Goal: Task Accomplishment & Management: Manage account settings

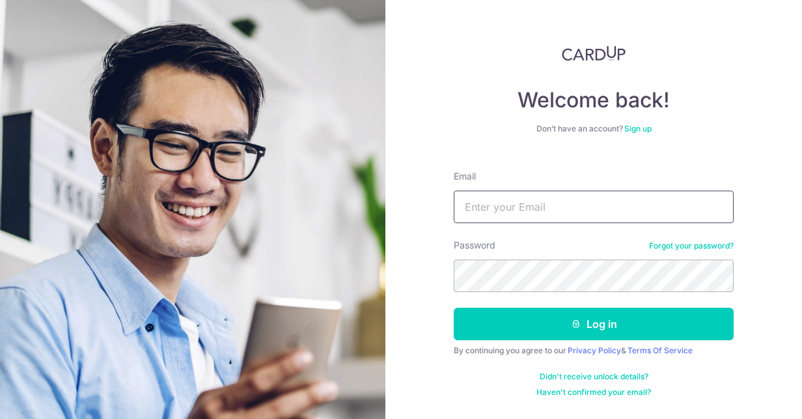
drag, startPoint x: 0, startPoint y: 0, endPoint x: 640, endPoint y: 201, distance: 670.5
click at [640, 201] on input "Email" at bounding box center [594, 207] width 280 height 33
click at [722, 83] on div "Welcome back! Don’t have an account? Sign up Email Password Forgot your passwor…" at bounding box center [594, 222] width 280 height 352
click at [571, 198] on input "Email" at bounding box center [594, 207] width 280 height 33
type input "[EMAIL_ADDRESS][DOMAIN_NAME]"
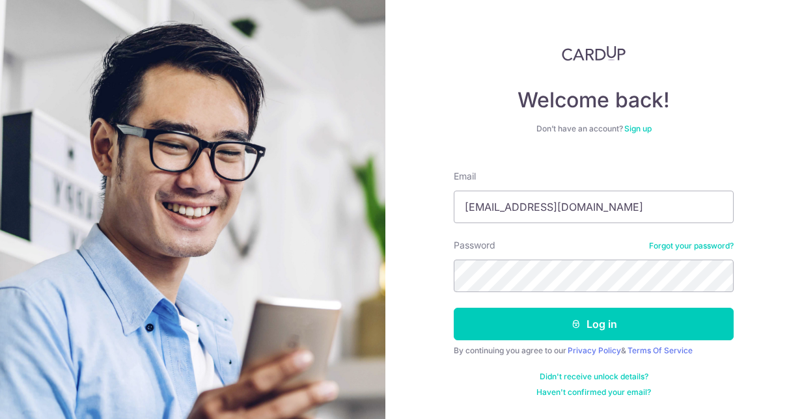
click at [709, 277] on keeper-lock "Open Keeper Popup" at bounding box center [716, 276] width 16 height 16
click at [709, 279] on keeper-lock "Open Keeper Popup" at bounding box center [716, 276] width 16 height 16
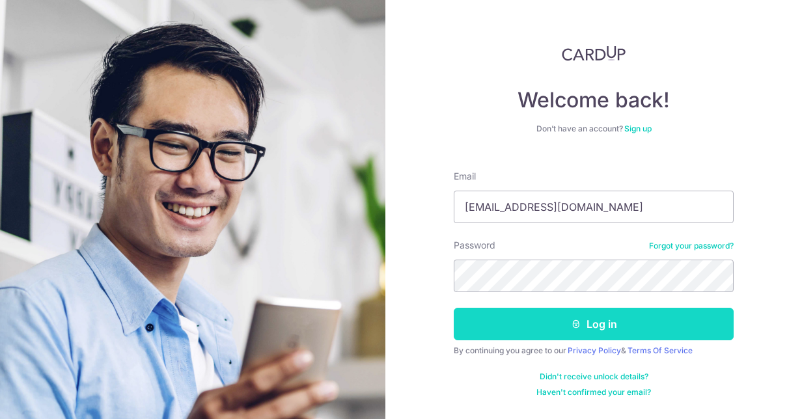
click at [503, 322] on button "Log in" at bounding box center [594, 324] width 280 height 33
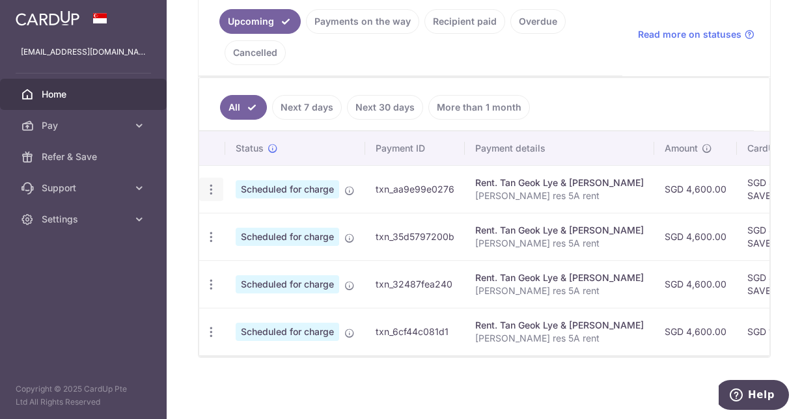
click at [209, 183] on icon "button" at bounding box center [212, 190] width 14 height 14
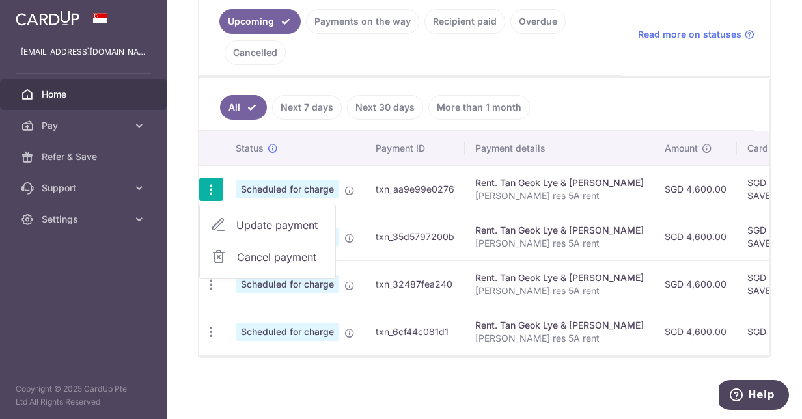
click at [296, 220] on span "Update payment" at bounding box center [280, 226] width 89 height 16
radio input "true"
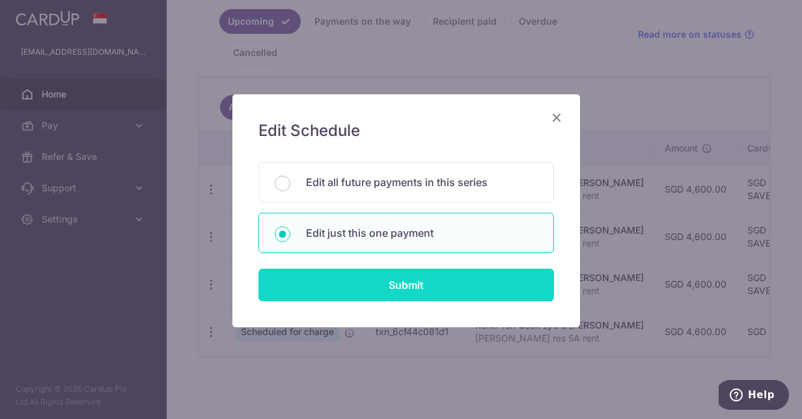
click at [431, 287] on input "Submit" at bounding box center [407, 285] width 296 height 33
radio input "true"
type input "4,600.00"
type input "[DATE]"
type input "[PERSON_NAME] res 5A rent"
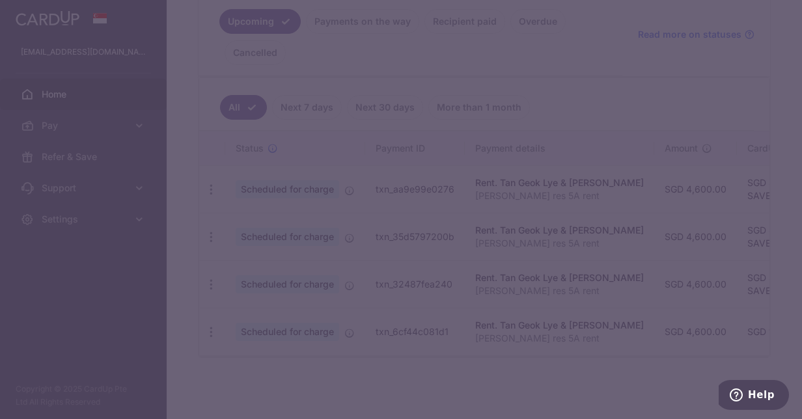
type input "SAVERENT179"
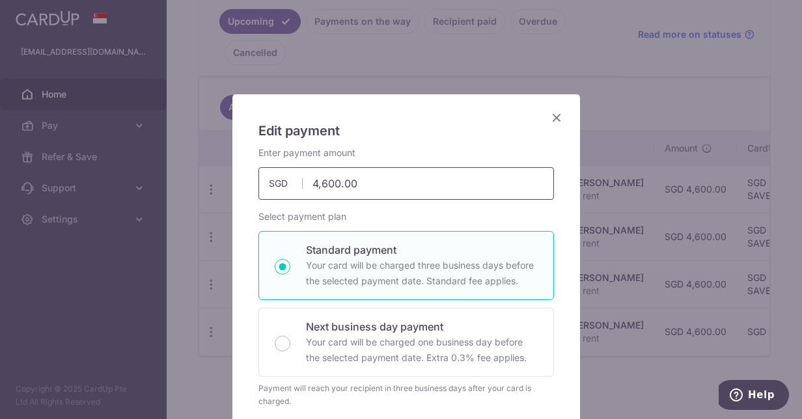
drag, startPoint x: 333, startPoint y: 184, endPoint x: 317, endPoint y: 184, distance: 16.9
click at [317, 184] on input "4,600.00" at bounding box center [407, 183] width 296 height 33
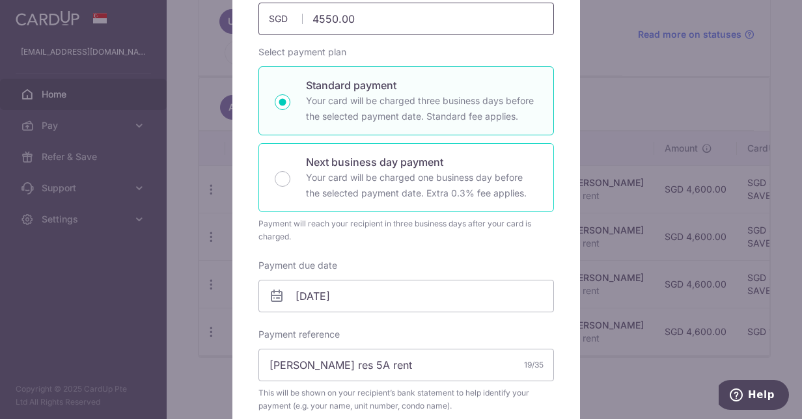
scroll to position [156, 0]
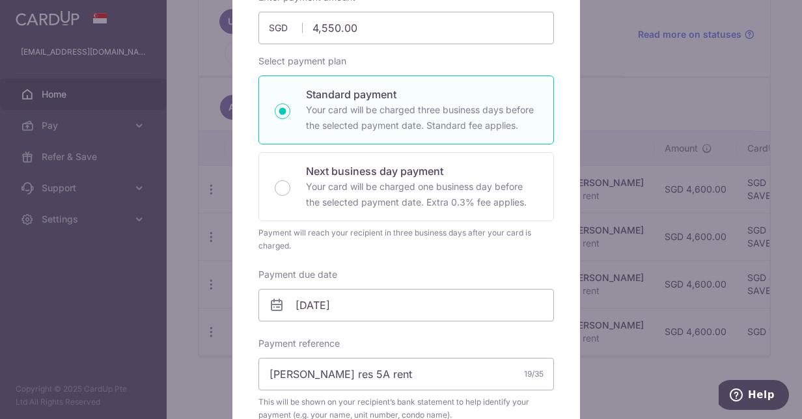
click at [399, 47] on div "Enter payment amount 4,550.00 4550.00 SGD To change the payment amount, please …" at bounding box center [407, 286] width 296 height 590
click at [391, 34] on input "4,550.00" at bounding box center [407, 28] width 296 height 33
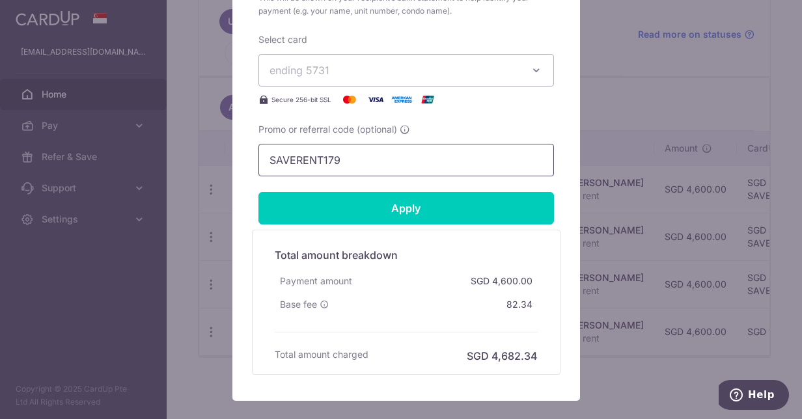
scroll to position [560, 0]
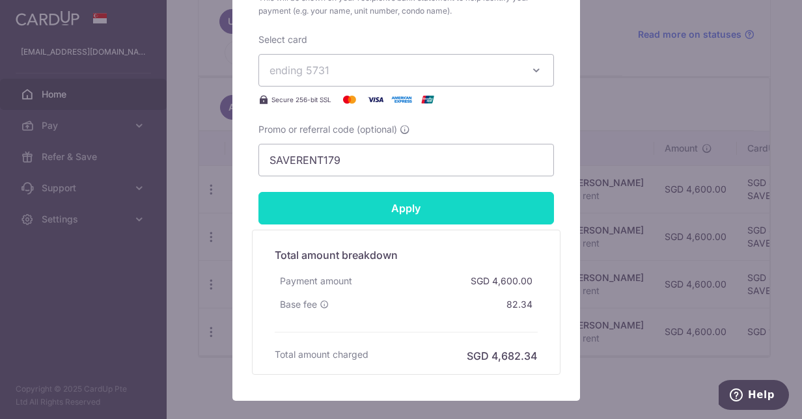
type input "4,550.00"
click at [391, 210] on input "Apply" at bounding box center [407, 208] width 296 height 33
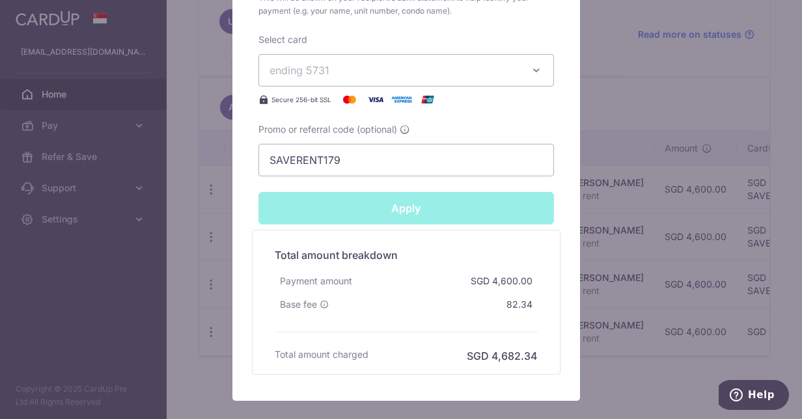
type input "Successfully Applied"
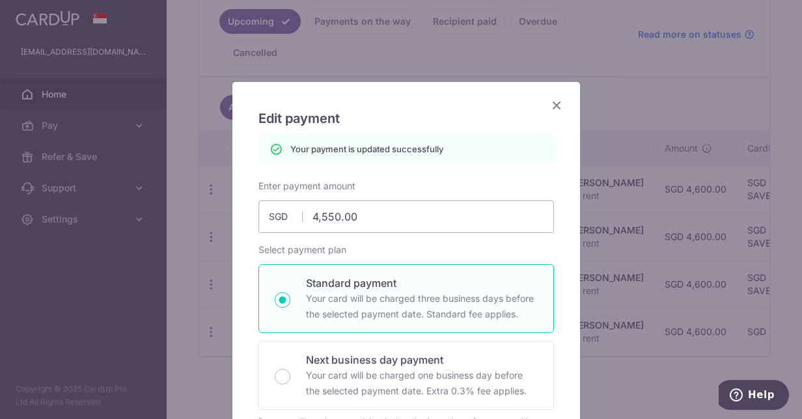
scroll to position [0, 0]
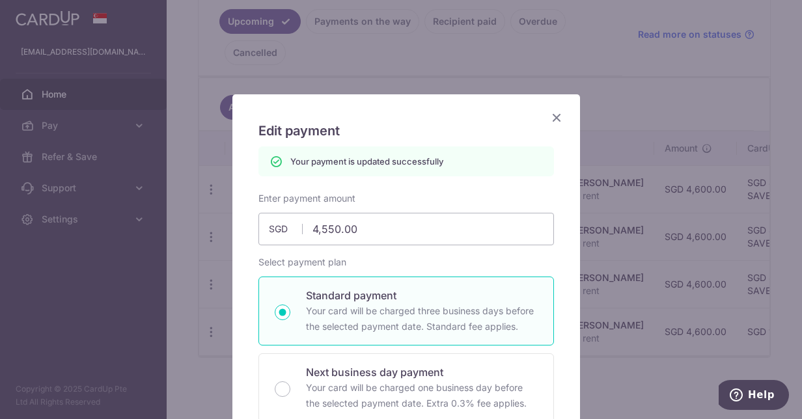
click at [549, 116] on icon "Close" at bounding box center [557, 117] width 16 height 16
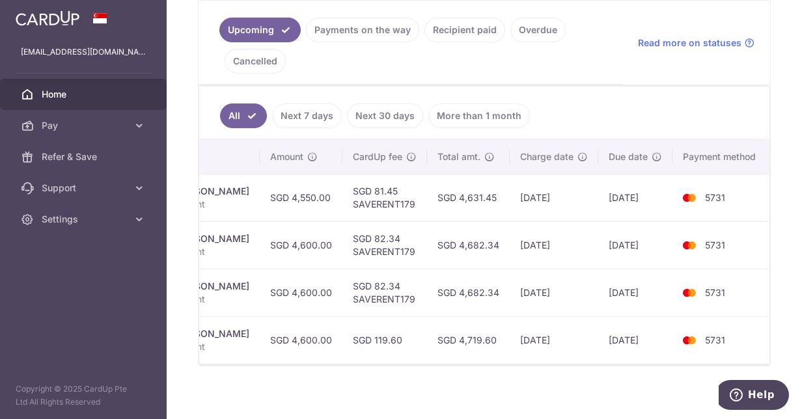
scroll to position [303, 0]
